Goal: Task Accomplishment & Management: Complete application form

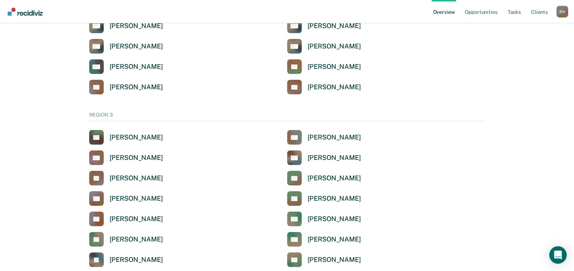
scroll to position [1165, 0]
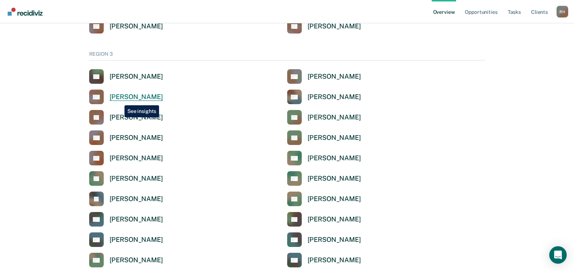
click at [122, 97] on div "[PERSON_NAME]" at bounding box center [137, 97] width 54 height 8
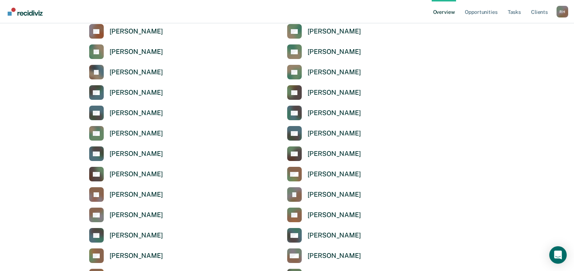
scroll to position [1311, 0]
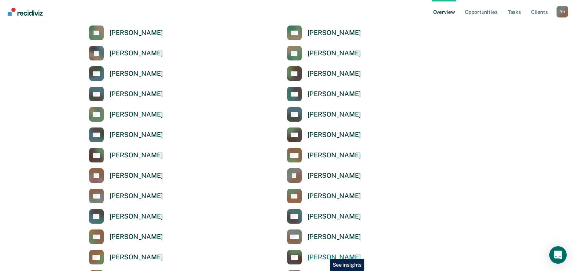
click at [325, 253] on div "[PERSON_NAME]" at bounding box center [335, 257] width 54 height 8
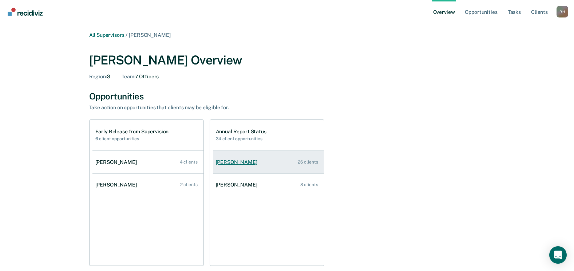
click at [229, 160] on div "[PERSON_NAME]" at bounding box center [238, 162] width 44 height 6
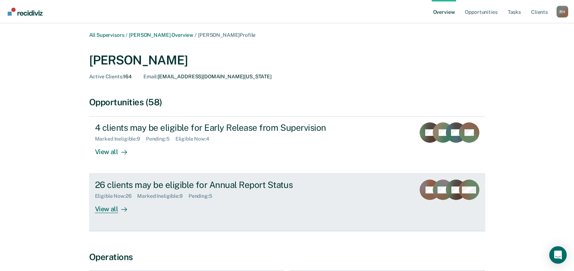
click at [108, 209] on div "View all" at bounding box center [115, 206] width 41 height 14
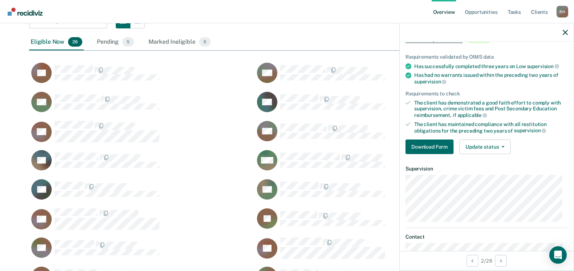
scroll to position [73, 0]
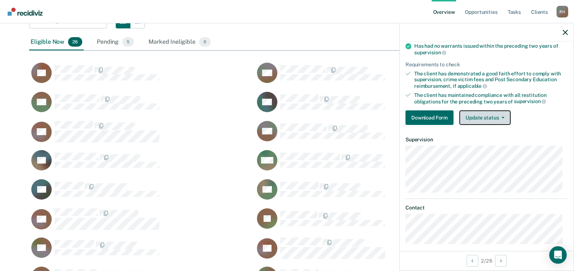
click at [492, 119] on button "Update status" at bounding box center [485, 117] width 51 height 15
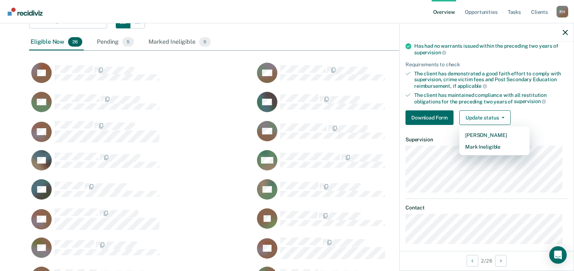
click at [538, 116] on div "Download Form Update status [PERSON_NAME] Mark Ineligible" at bounding box center [487, 117] width 162 height 15
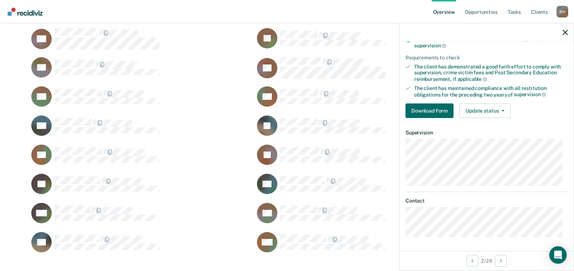
scroll to position [291, 0]
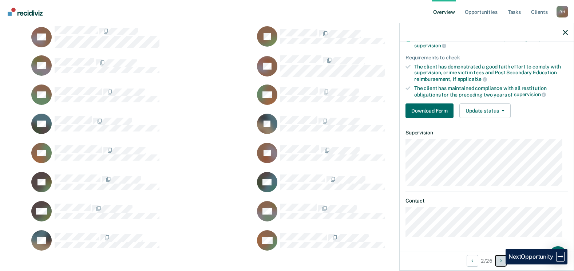
click at [500, 264] on button "Next Opportunity" at bounding box center [501, 261] width 12 height 12
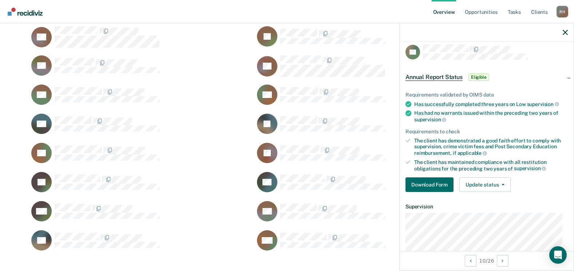
scroll to position [0, 0]
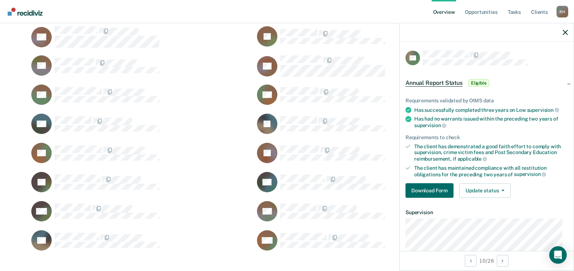
click at [436, 82] on span "Annual Report Status" at bounding box center [434, 82] width 57 height 7
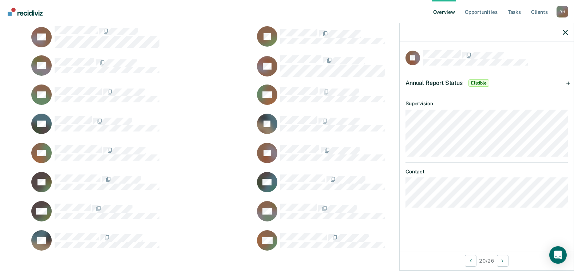
click at [569, 83] on div "Annual Report Status Eligible" at bounding box center [487, 82] width 174 height 23
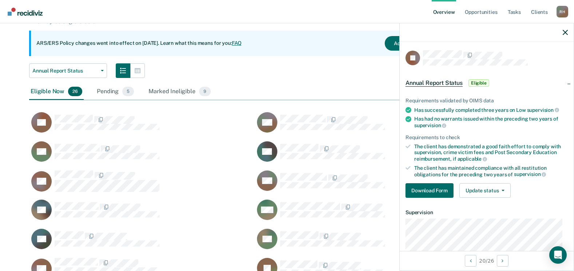
scroll to position [48, 0]
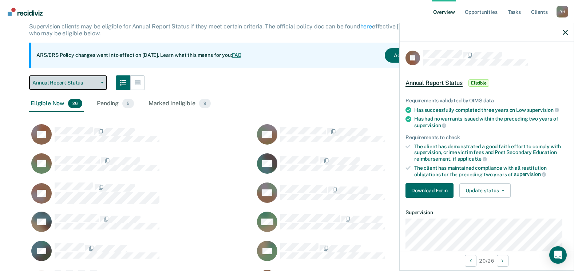
click at [70, 84] on span "Annual Report Status" at bounding box center [65, 83] width 66 height 6
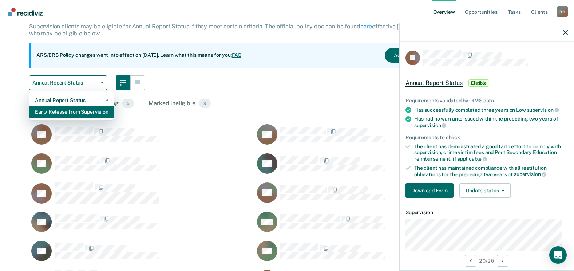
click at [51, 109] on div "Early Release from Supervision" at bounding box center [72, 112] width 74 height 12
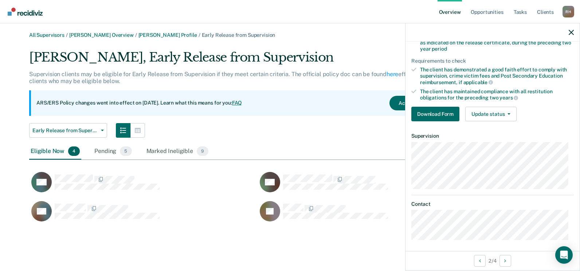
scroll to position [122, 0]
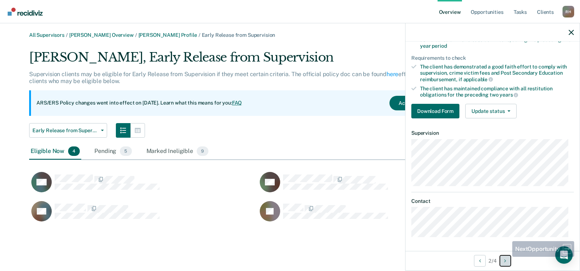
click at [504, 261] on button "Next Opportunity" at bounding box center [505, 261] width 12 height 12
click at [502, 263] on button "Next Opportunity" at bounding box center [505, 261] width 12 height 12
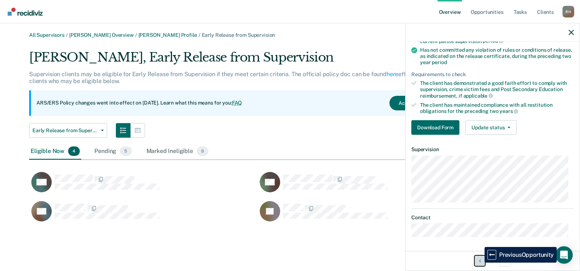
click at [479, 263] on icon "Previous Opportunity" at bounding box center [480, 260] width 2 height 5
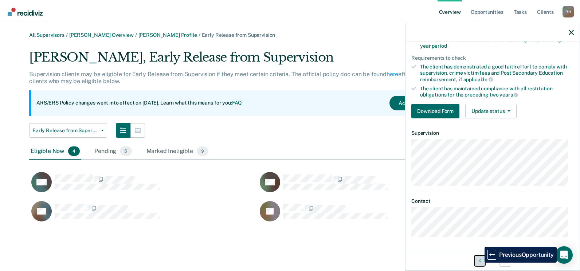
click at [479, 263] on icon "Previous Opportunity" at bounding box center [480, 260] width 2 height 5
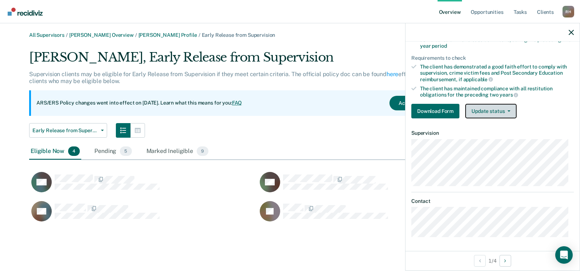
click at [491, 111] on button "Update status" at bounding box center [490, 111] width 51 height 15
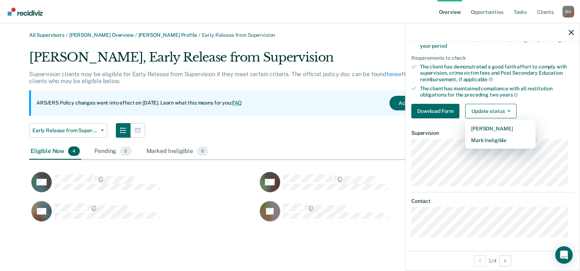
click at [357, 198] on div "RG" at bounding box center [371, 186] width 228 height 29
